Goal: Task Accomplishment & Management: Use online tool/utility

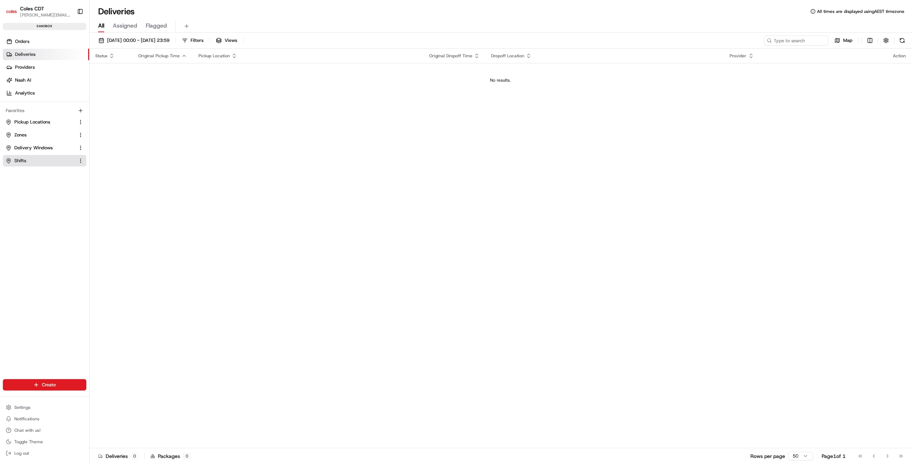
click at [33, 163] on link "Shifts" at bounding box center [40, 161] width 69 height 6
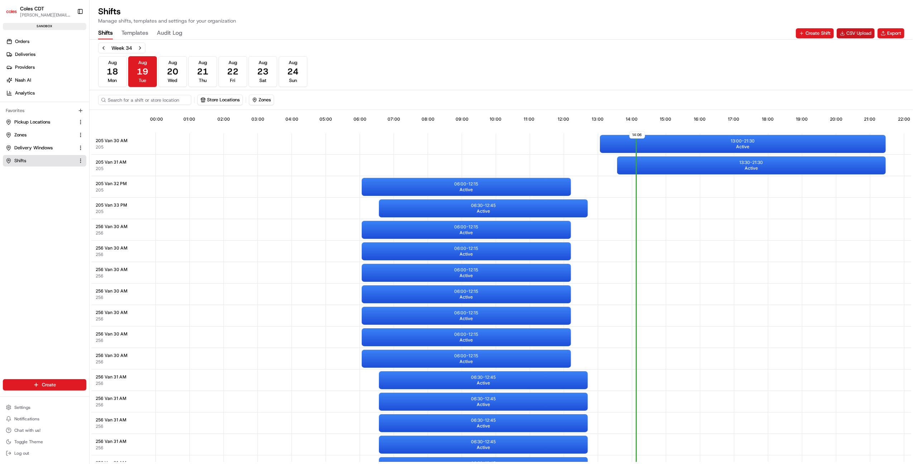
click at [850, 34] on button "CSV Upload" at bounding box center [855, 33] width 38 height 10
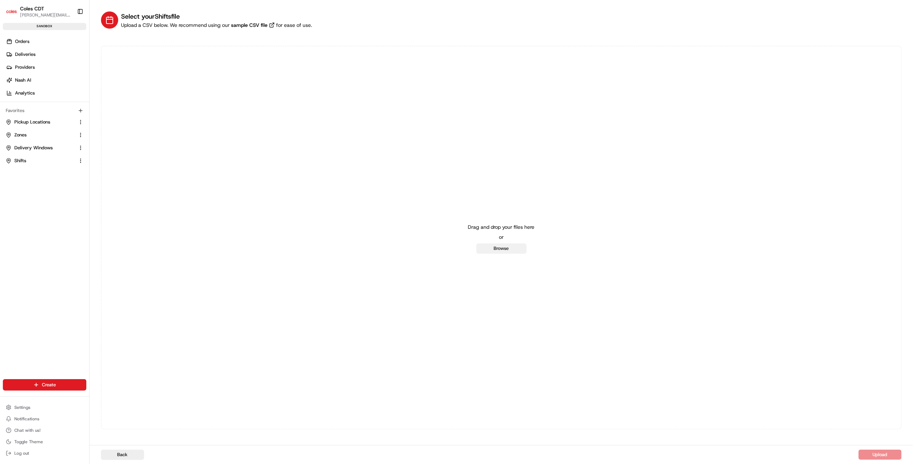
click at [497, 250] on button "Browse" at bounding box center [501, 248] width 50 height 10
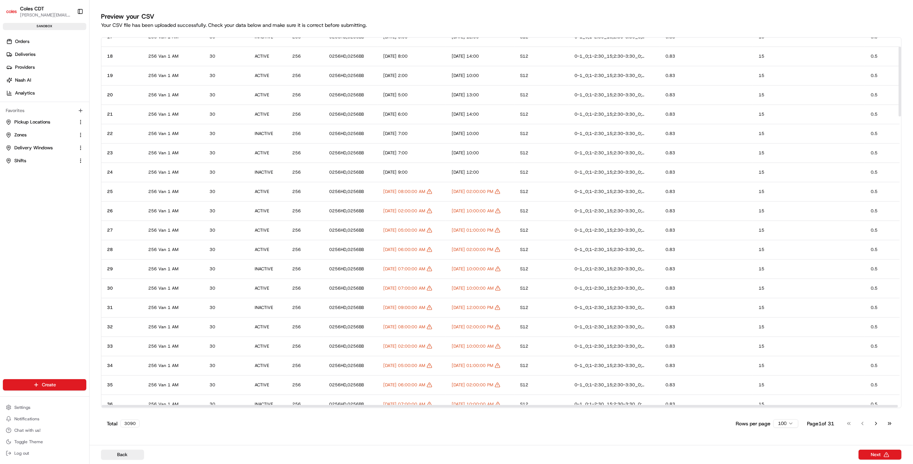
scroll to position [48, 0]
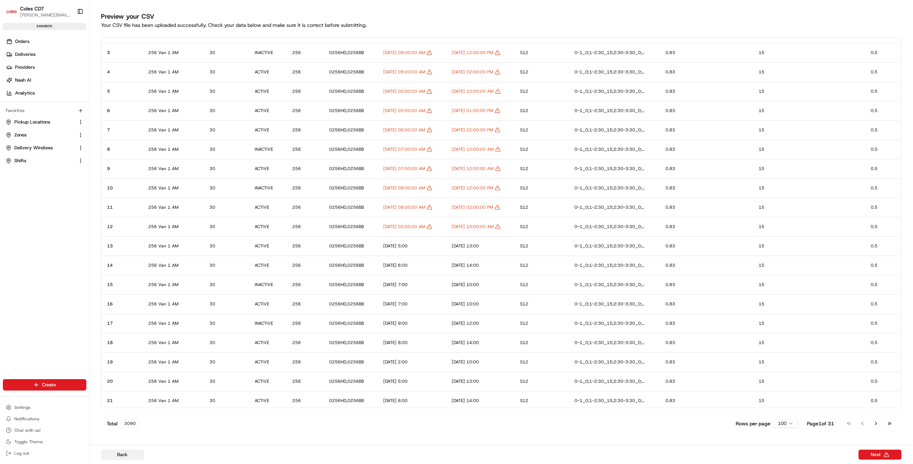
click at [138, 454] on button "Back" at bounding box center [122, 455] width 43 height 10
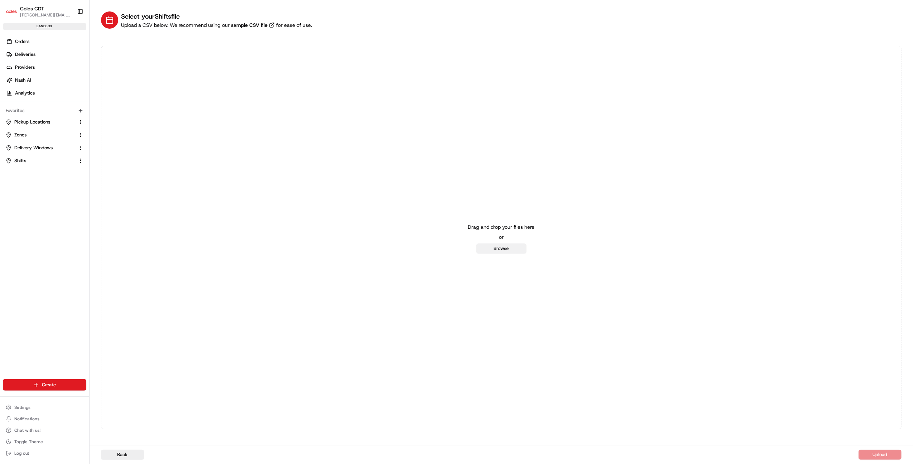
click at [509, 248] on button "Browse" at bounding box center [501, 248] width 50 height 10
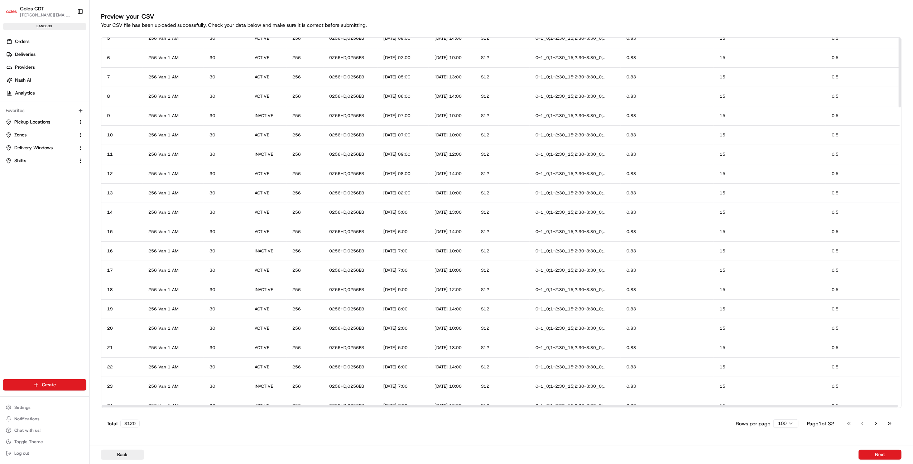
scroll to position [0, 0]
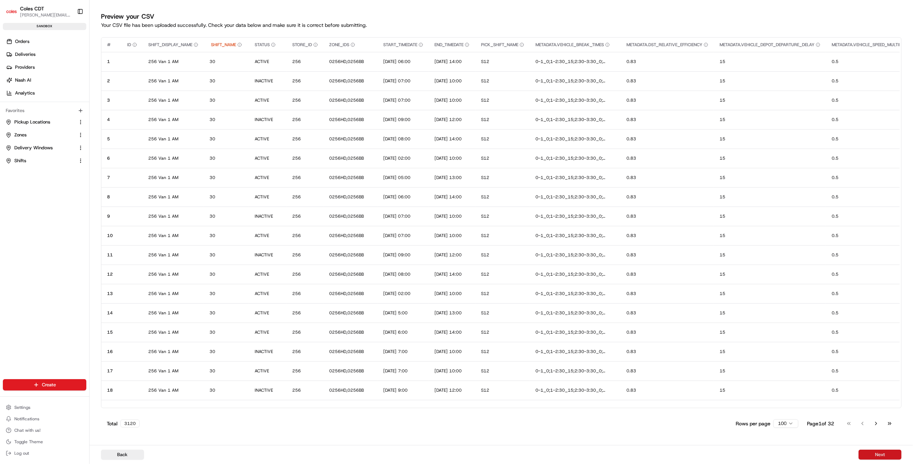
click at [866, 454] on button "Next" at bounding box center [879, 455] width 43 height 10
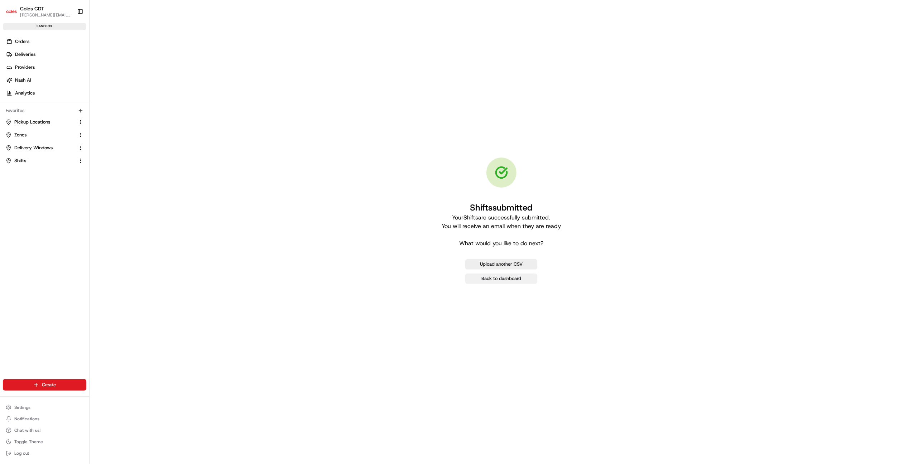
click at [506, 277] on link "Back to dashboard" at bounding box center [501, 279] width 72 height 10
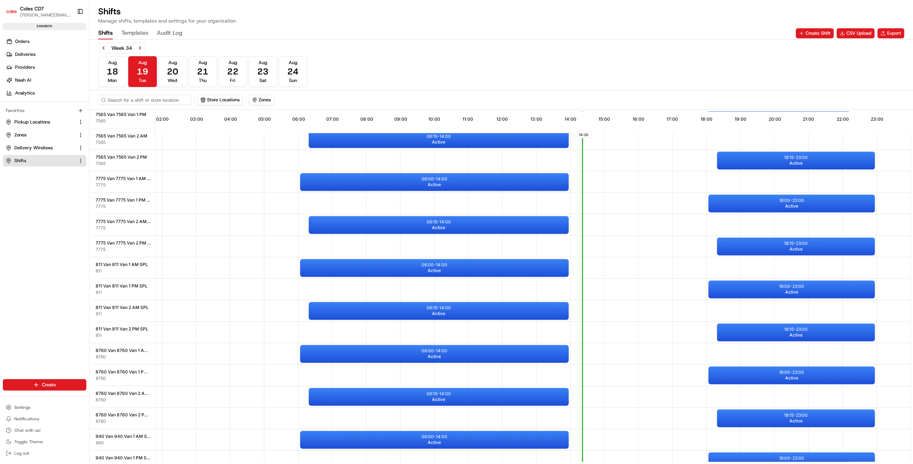
scroll to position [1393, 64]
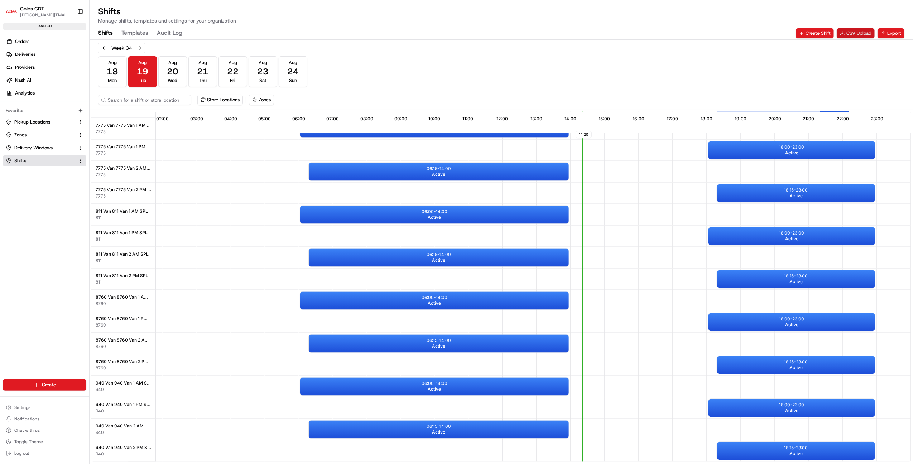
click at [851, 34] on button "CSV Upload" at bounding box center [855, 33] width 38 height 10
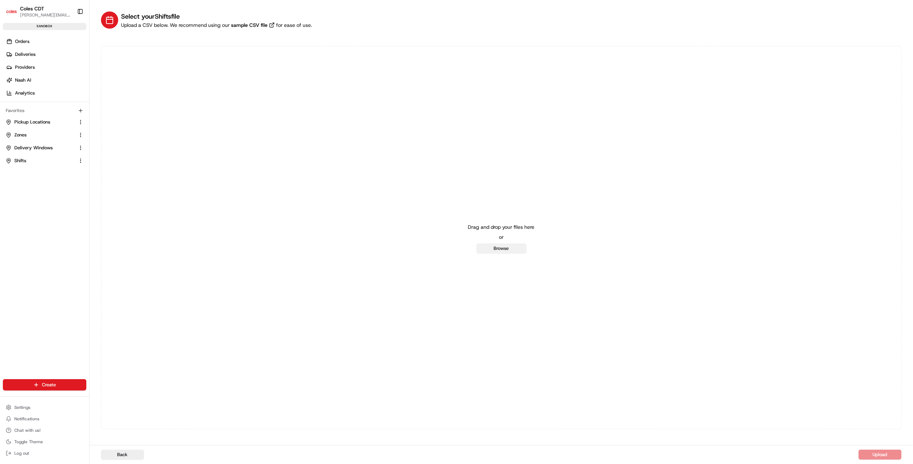
click at [500, 247] on button "Browse" at bounding box center [501, 248] width 50 height 10
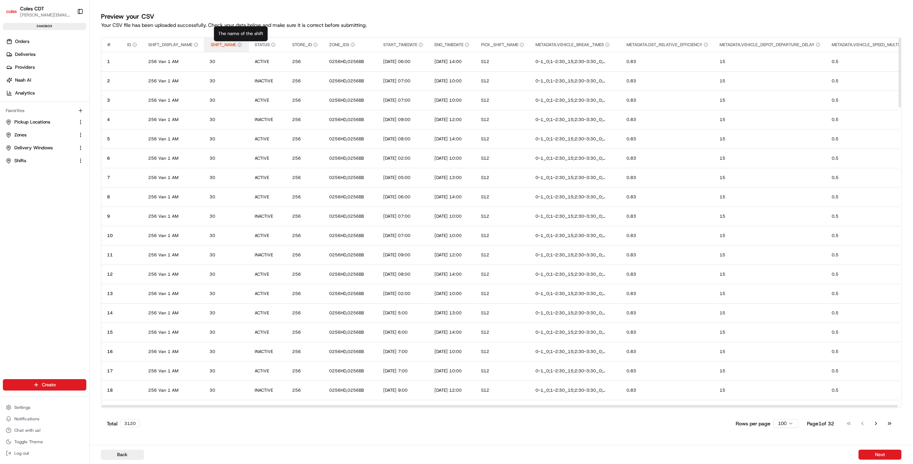
click at [241, 45] on icon "button" at bounding box center [239, 45] width 4 height 4
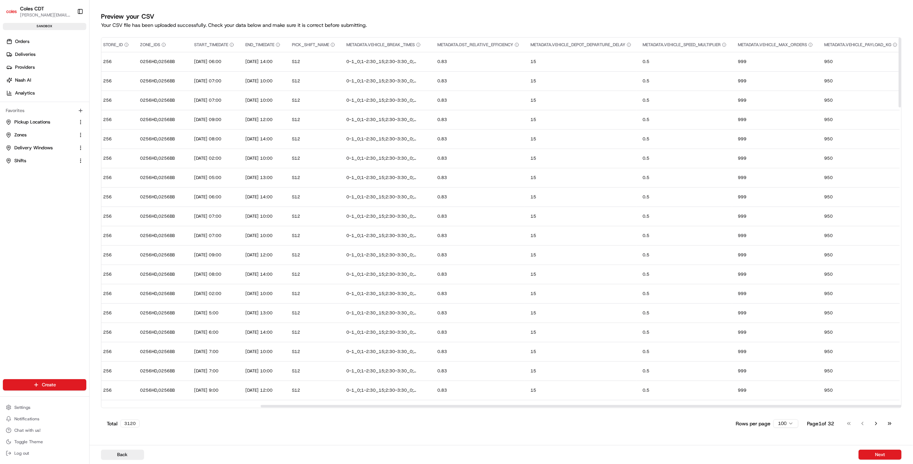
scroll to position [0, 221]
drag, startPoint x: 440, startPoint y: 406, endPoint x: 765, endPoint y: 435, distance: 325.7
click at [765, 407] on div at bounding box center [672, 406] width 796 height 3
click at [129, 453] on button "Back" at bounding box center [122, 455] width 43 height 10
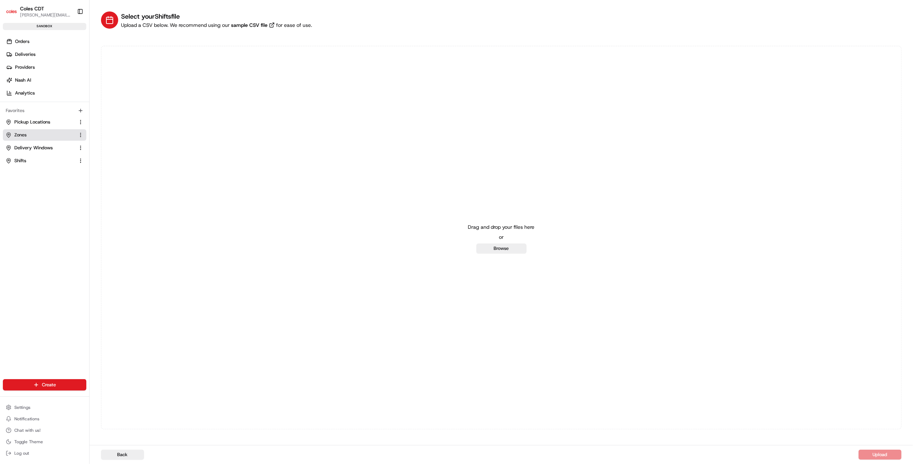
click at [29, 138] on button "Zones" at bounding box center [44, 134] width 83 height 11
click at [16, 137] on span "Zones" at bounding box center [20, 135] width 12 height 6
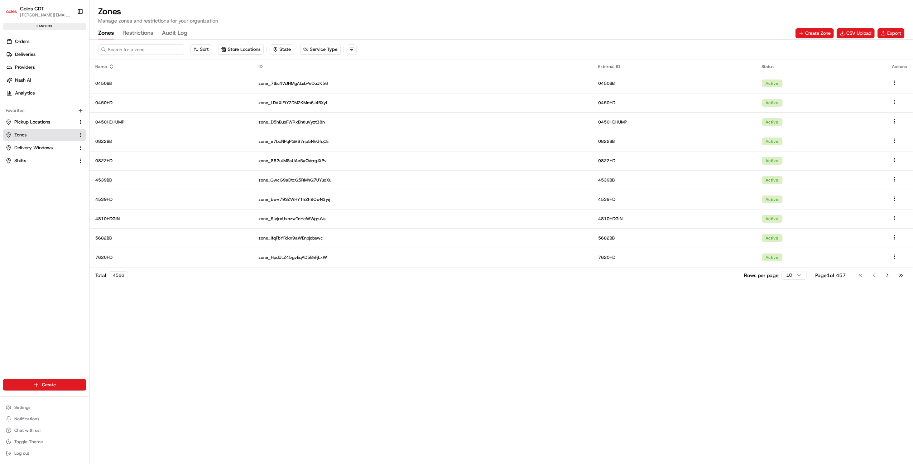
click at [133, 49] on input at bounding box center [141, 49] width 86 height 10
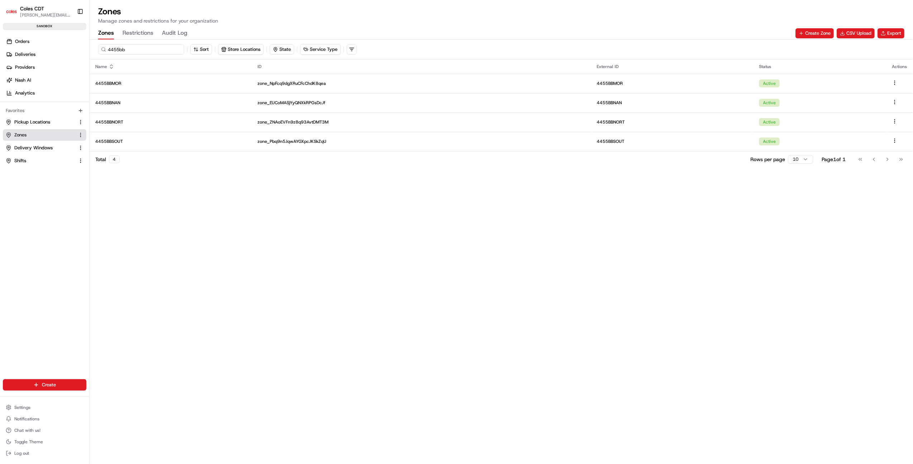
click at [114, 50] on input "4455bb" at bounding box center [141, 49] width 86 height 10
type input "0450bb"
